Goal: Task Accomplishment & Management: Use online tool/utility

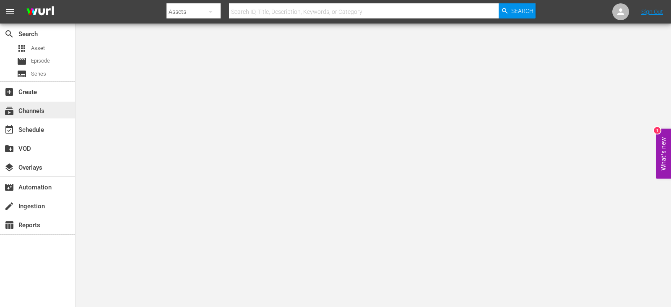
click at [34, 104] on div "subscriptions Channels" at bounding box center [37, 109] width 75 height 17
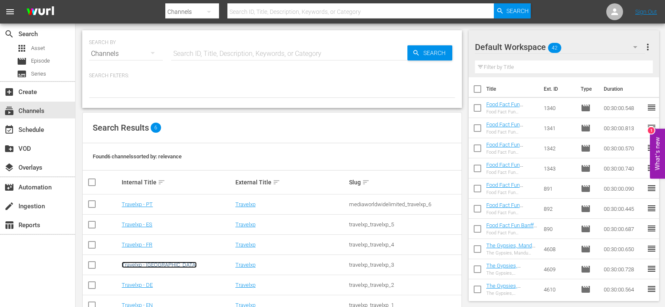
click at [140, 263] on link "Travelxp - [GEOGRAPHIC_DATA]" at bounding box center [159, 264] width 75 height 6
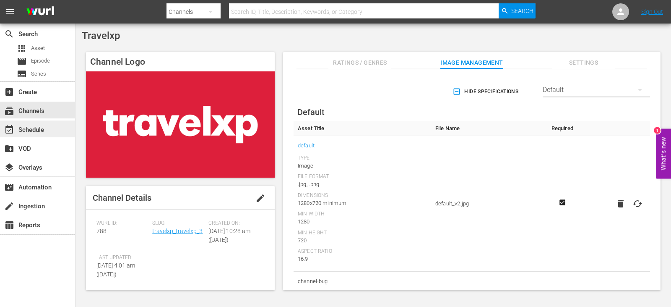
click at [32, 127] on div "event_available Schedule" at bounding box center [23, 129] width 47 height 8
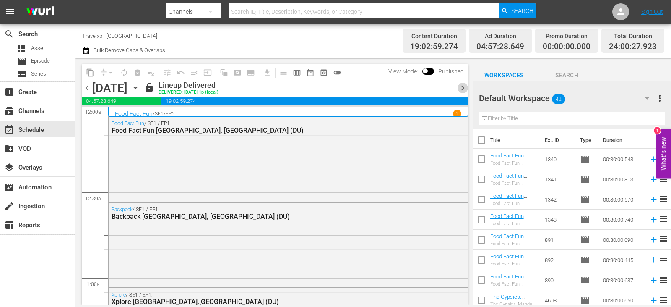
click at [460, 91] on span "chevron_right" at bounding box center [463, 88] width 10 height 10
